Goal: Task Accomplishment & Management: Complete application form

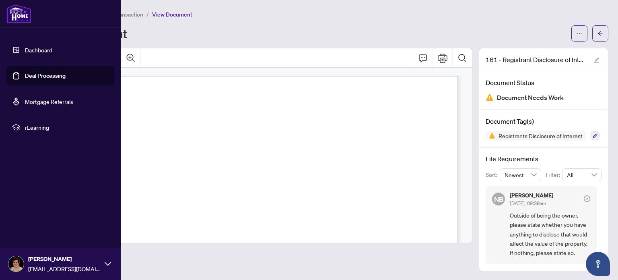
click at [41, 75] on link "Deal Processing" at bounding box center [45, 75] width 41 height 7
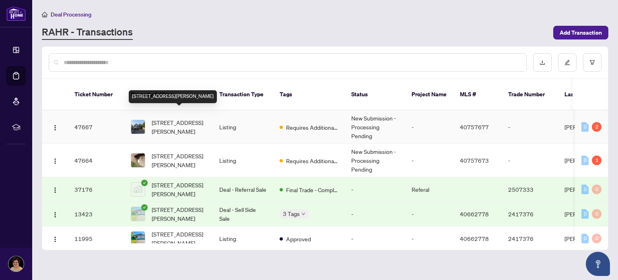
click at [174, 118] on span "[STREET_ADDRESS][PERSON_NAME]" at bounding box center [179, 127] width 55 height 18
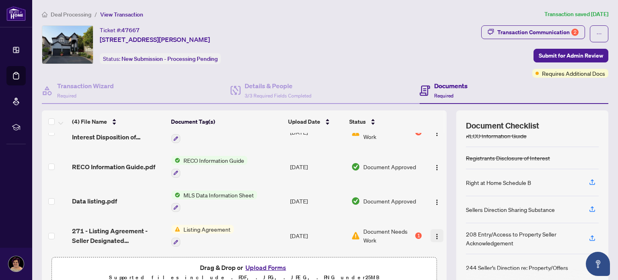
click at [432, 233] on img "button" at bounding box center [437, 236] width 6 height 6
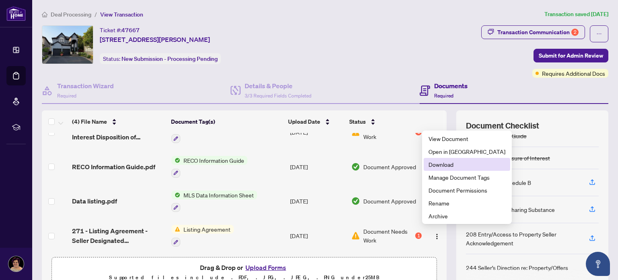
click at [432, 163] on span "Download" at bounding box center [467, 164] width 77 height 9
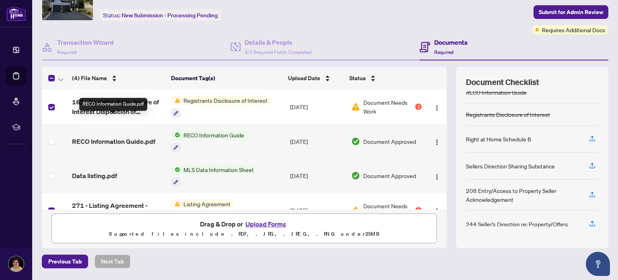
scroll to position [18, 0]
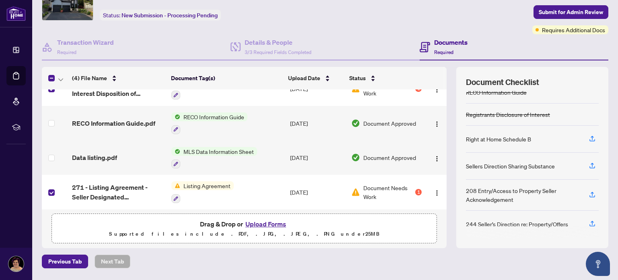
click at [260, 223] on button "Upload Forms" at bounding box center [265, 223] width 45 height 10
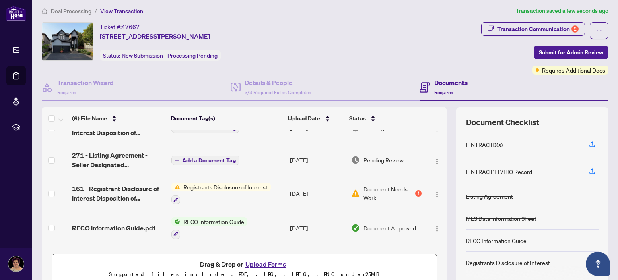
scroll to position [0, 0]
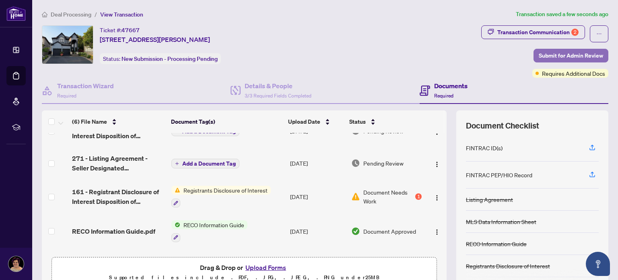
click at [432, 54] on span "Submit for Admin Review" at bounding box center [571, 55] width 64 height 13
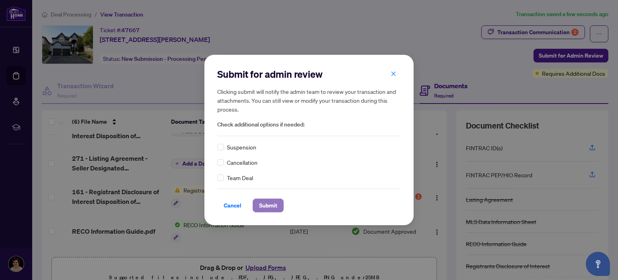
click at [267, 202] on span "Submit" at bounding box center [268, 205] width 18 height 13
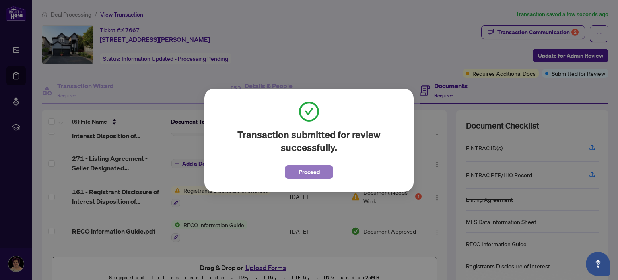
click at [307, 173] on span "Proceed" at bounding box center [309, 171] width 21 height 13
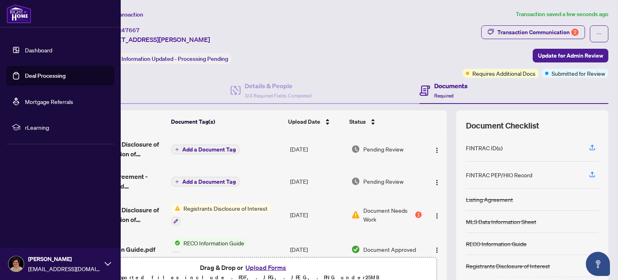
click at [37, 74] on link "Deal Processing" at bounding box center [45, 75] width 41 height 7
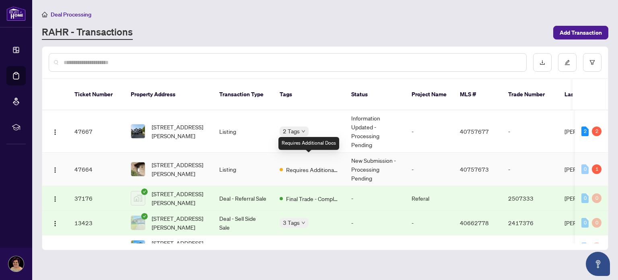
click at [303, 165] on span "Requires Additional Docs" at bounding box center [312, 169] width 52 height 9
